Goal: Navigation & Orientation: Find specific page/section

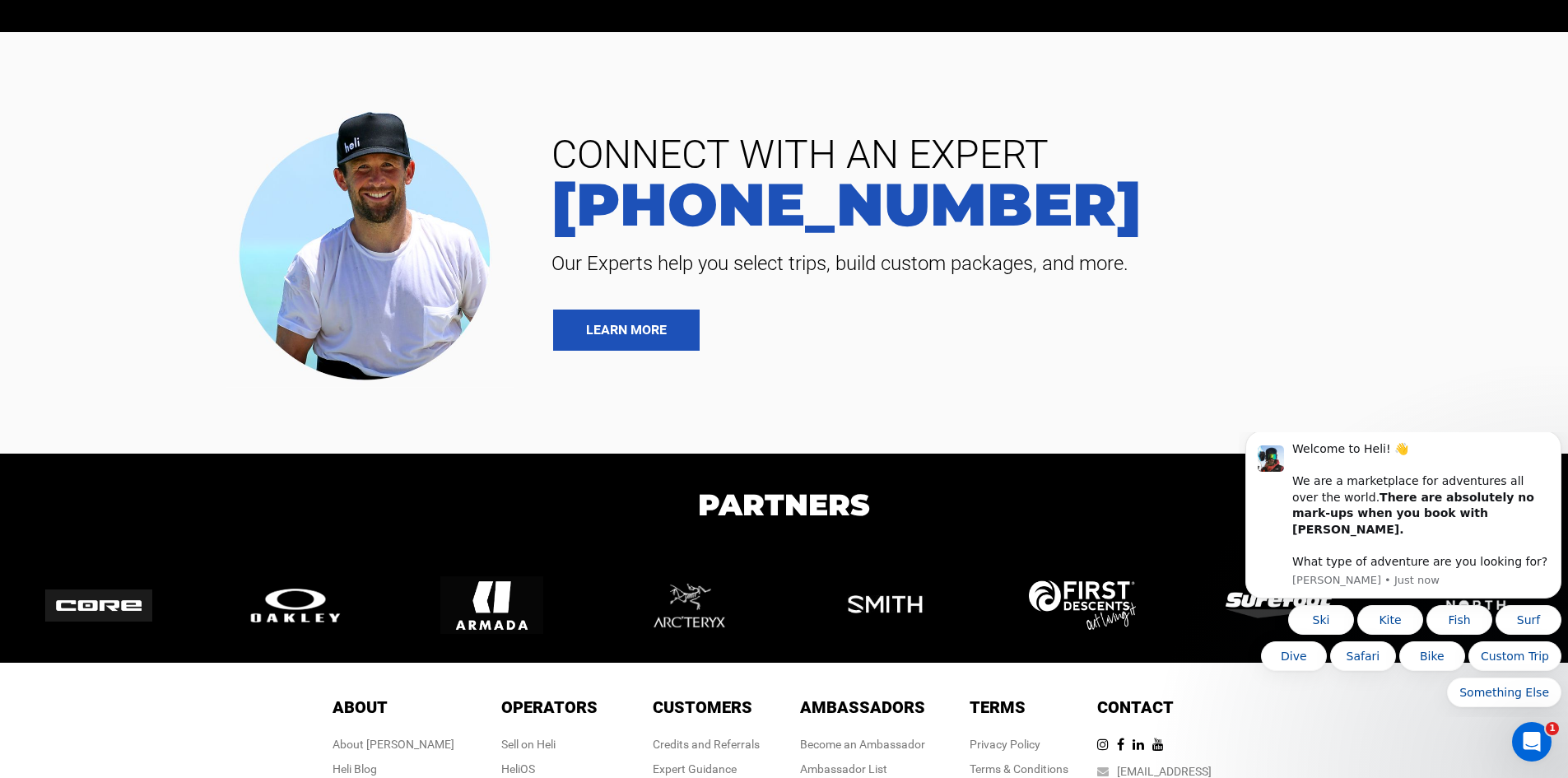
scroll to position [3925, 0]
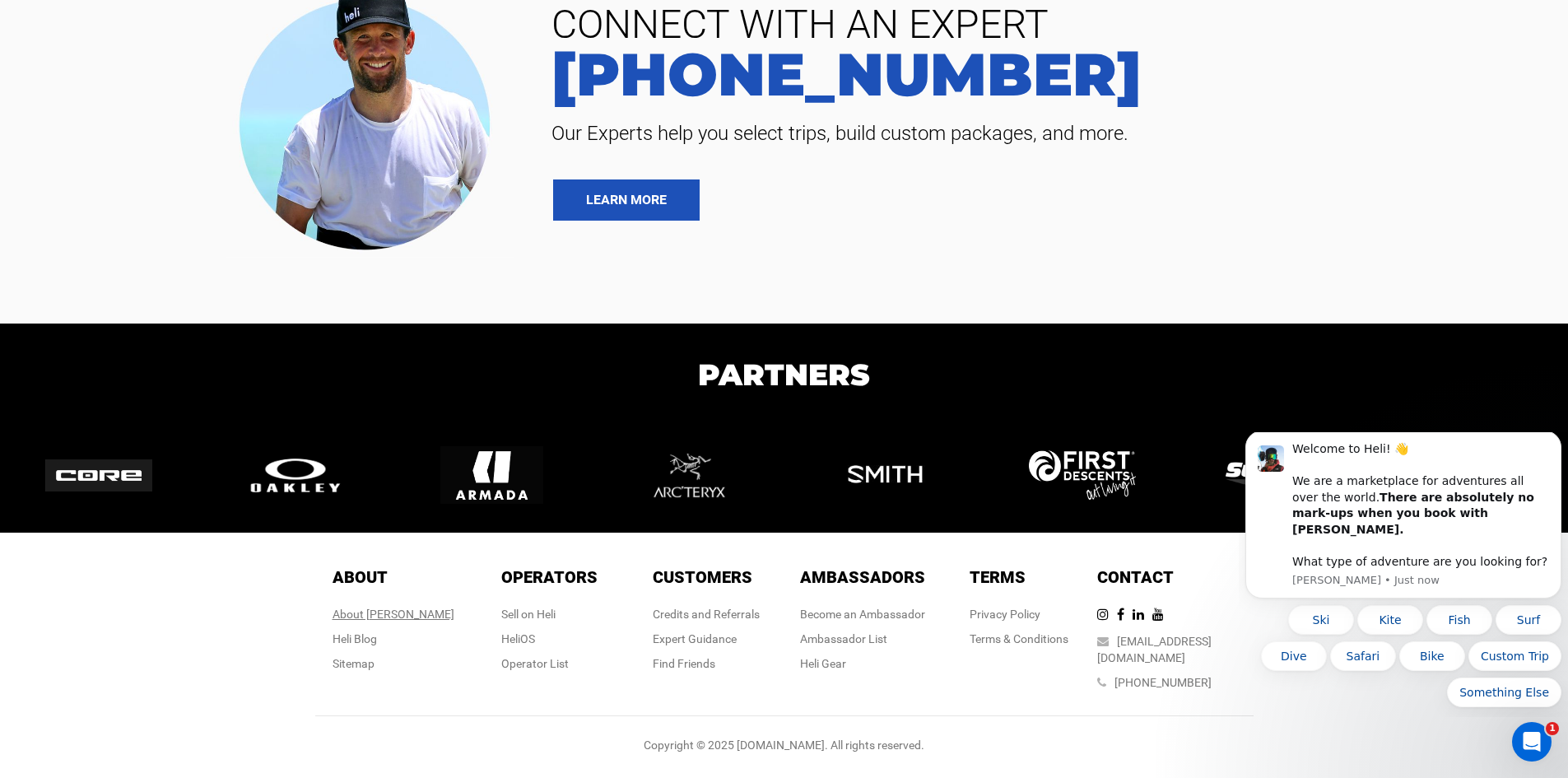
click at [392, 623] on div "About [PERSON_NAME]" at bounding box center [393, 614] width 122 height 16
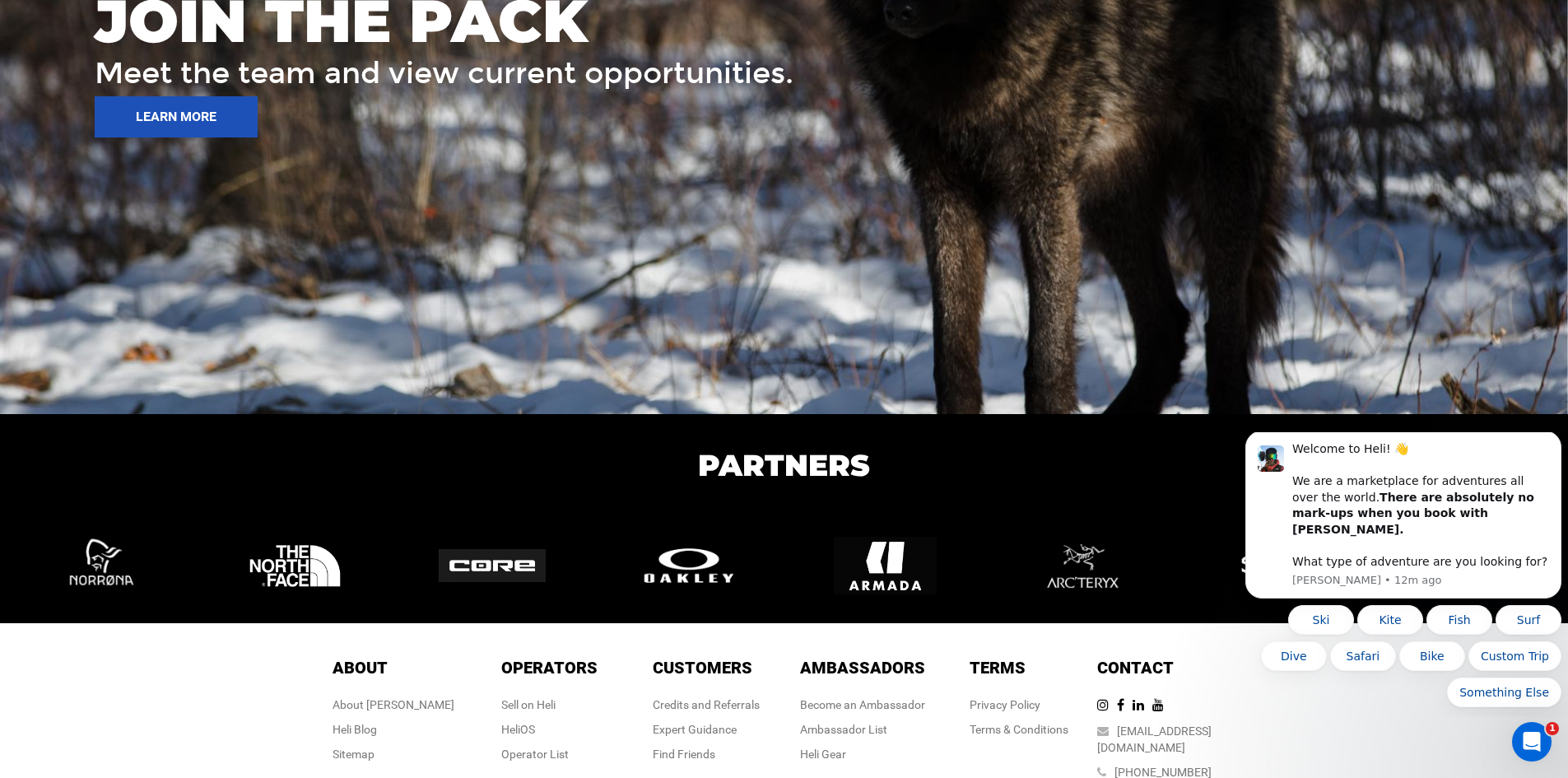
scroll to position [2549, 0]
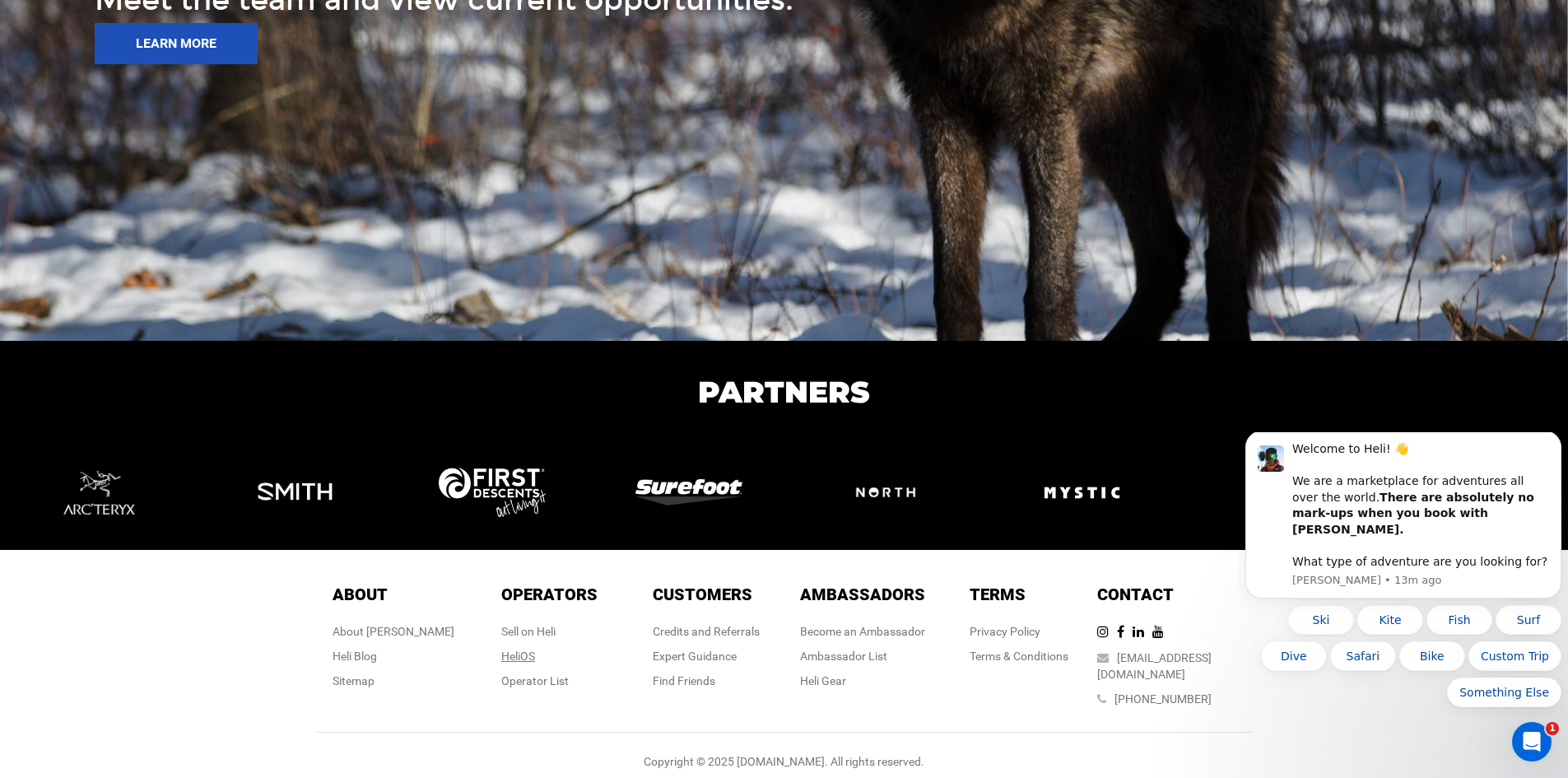
click at [524, 654] on link "HeliOS" at bounding box center [518, 656] width 33 height 14
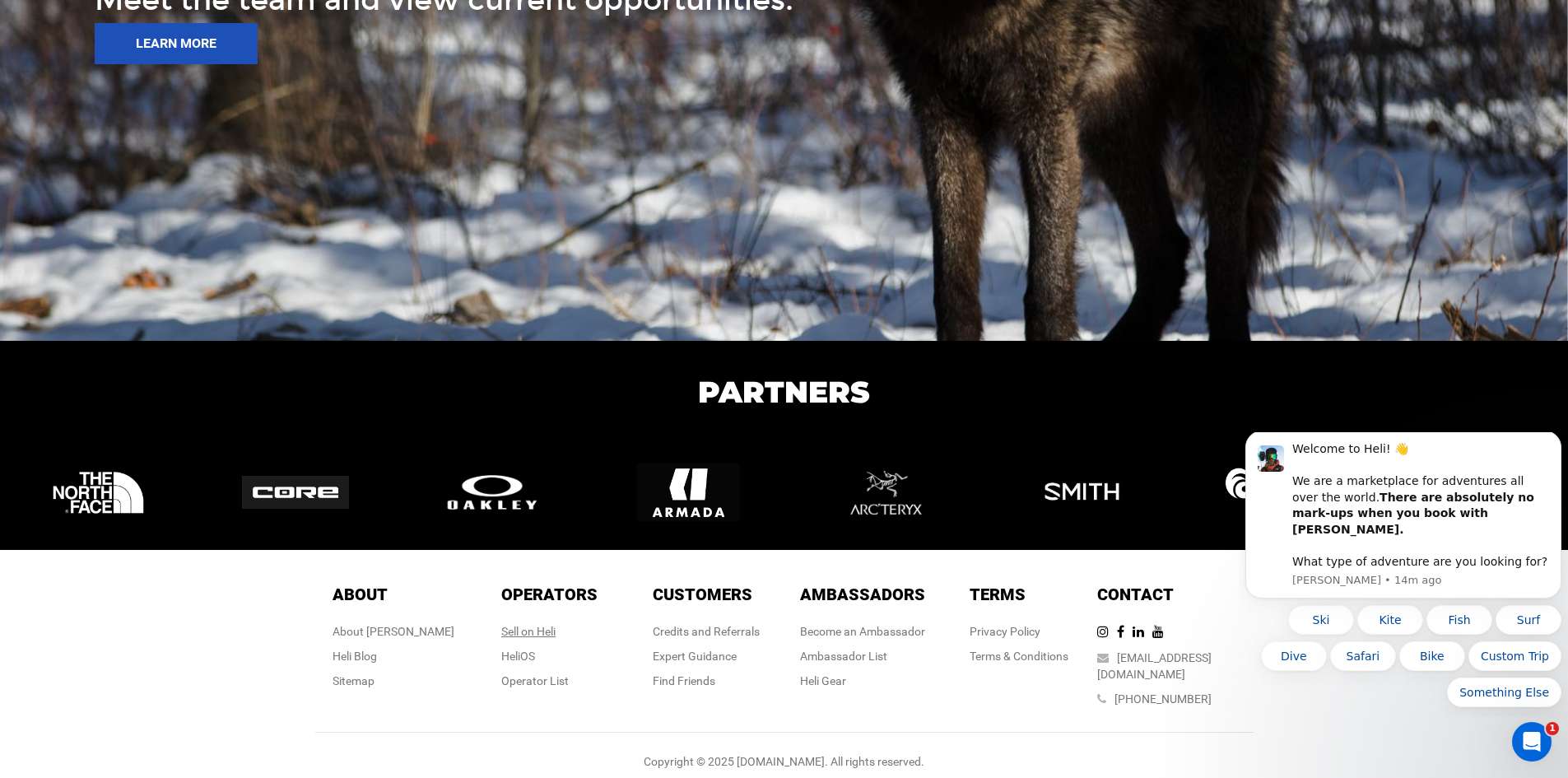
click at [546, 623] on div "Sell on Heli" at bounding box center [549, 631] width 97 height 16
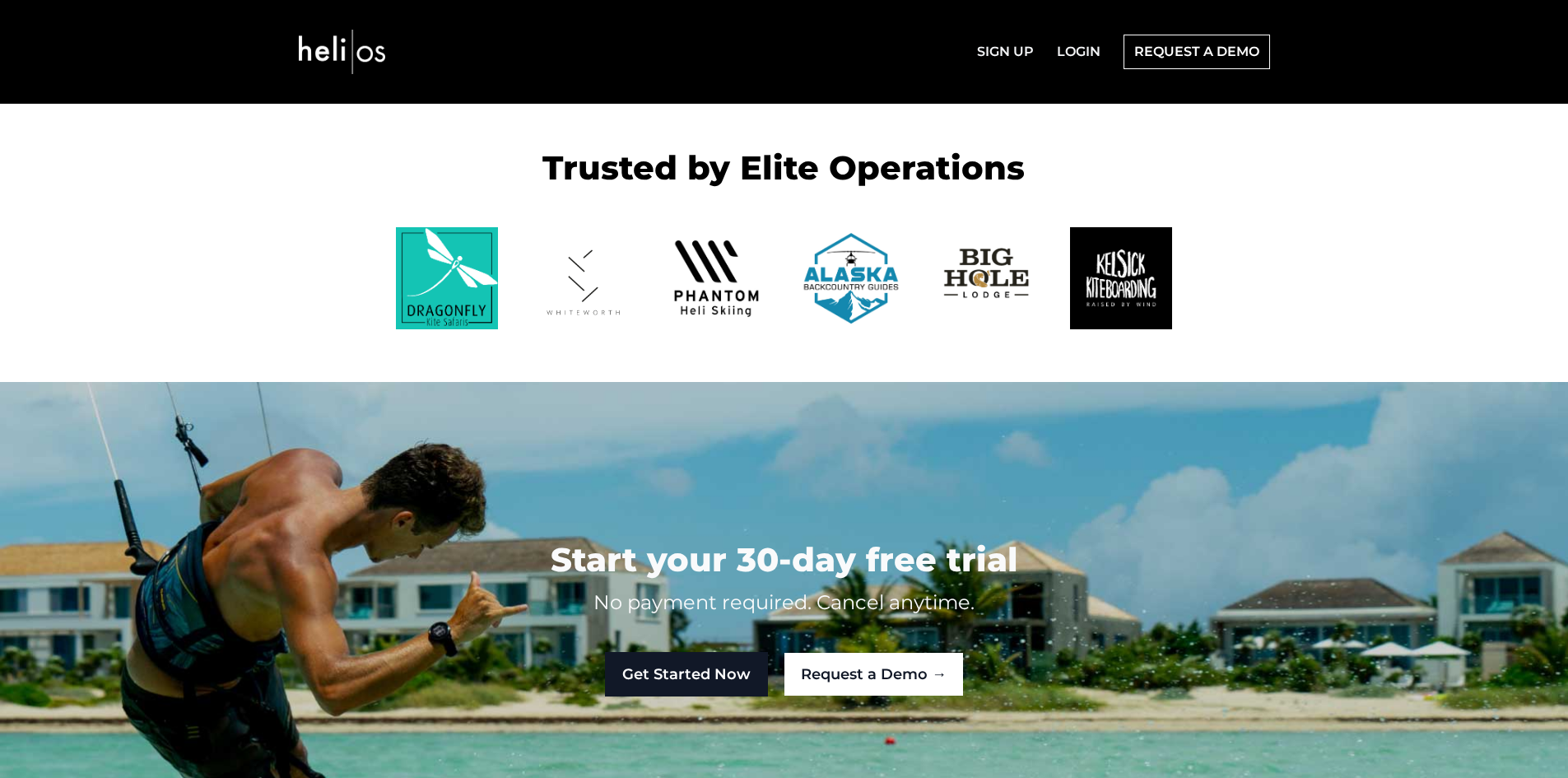
scroll to position [3810, 0]
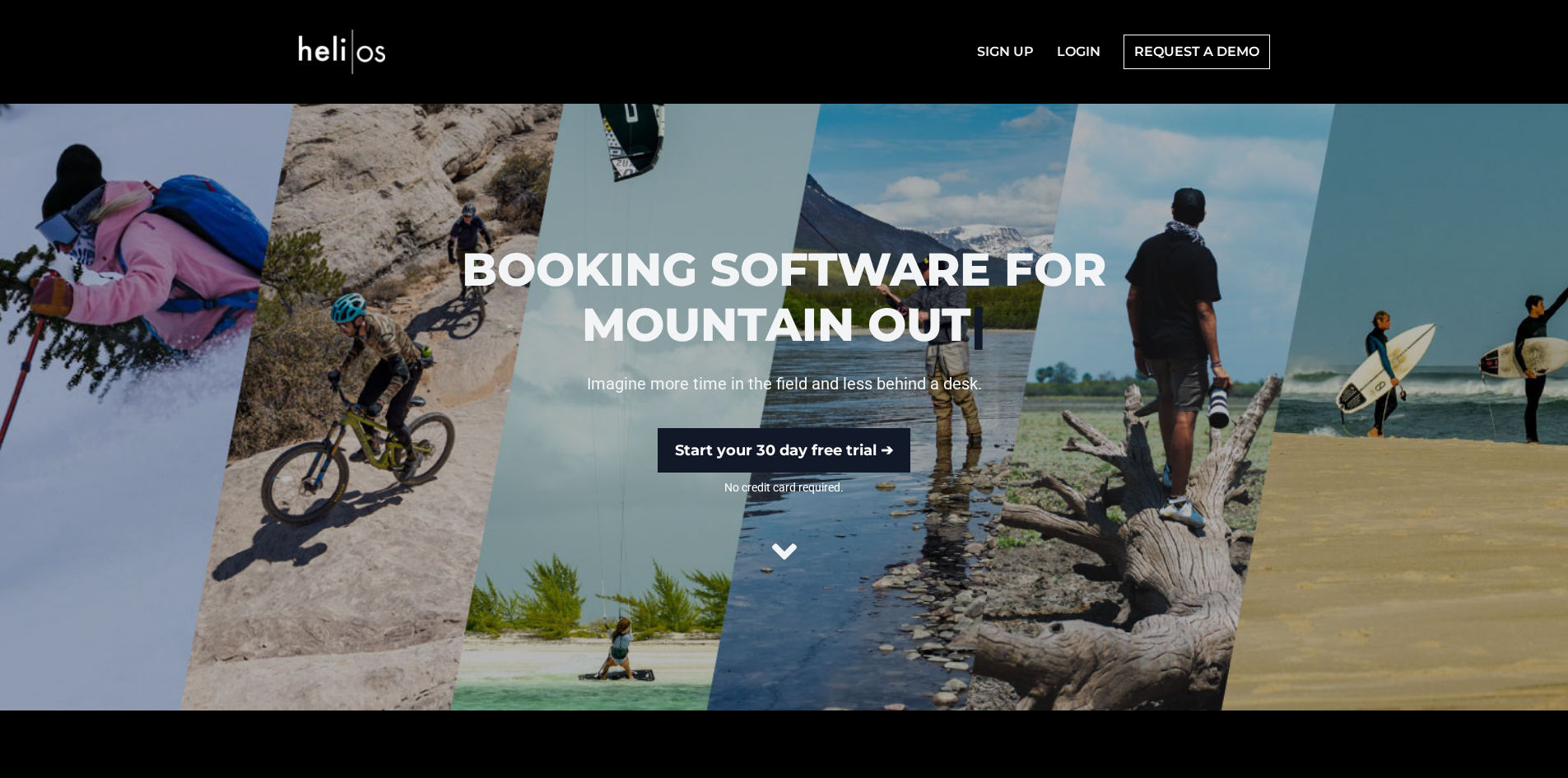
scroll to position [3810, 0]
